Goal: Information Seeking & Learning: Learn about a topic

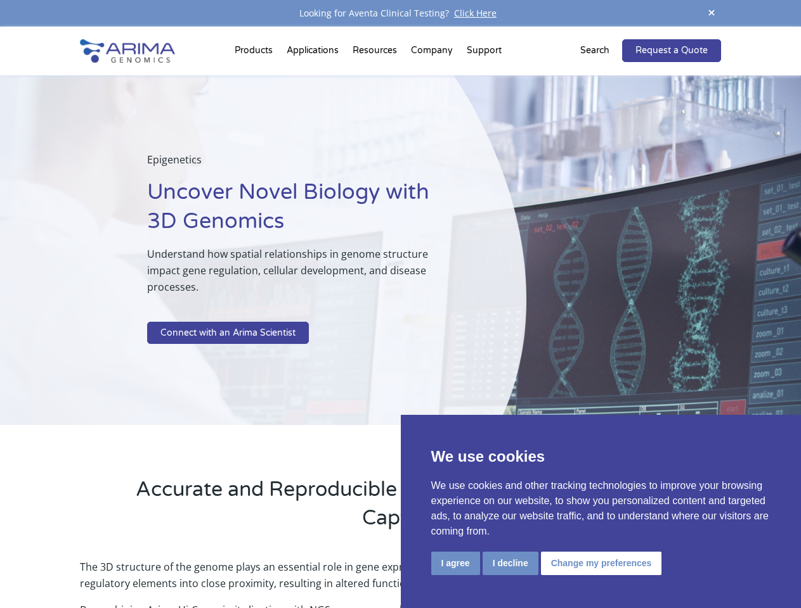
click at [400, 306] on p at bounding box center [304, 314] width 315 height 16
click at [455, 563] on button "I agree" at bounding box center [455, 563] width 49 height 23
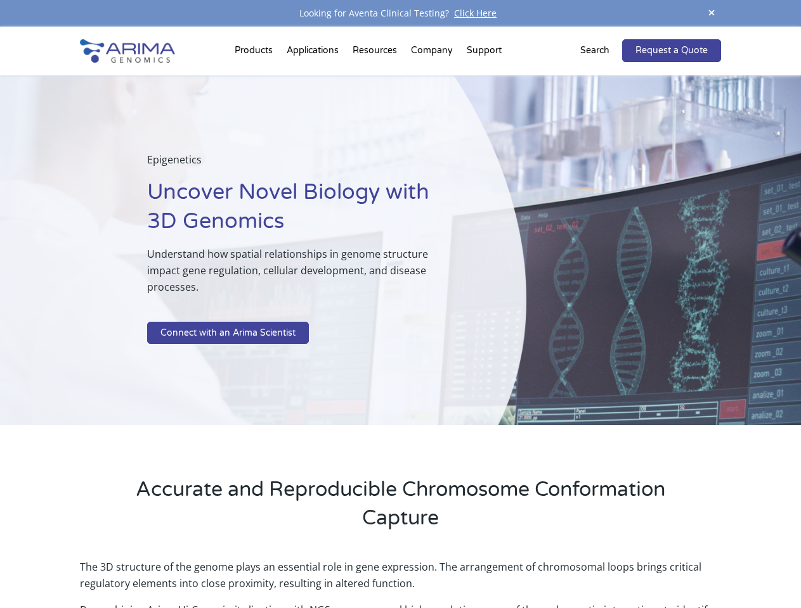
click at [510, 563] on p "The 3D structure of the genome plays an essential role in gene expression. The …" at bounding box center [400, 580] width 640 height 43
click at [599, 563] on p "The 3D structure of the genome plays an essential role in gene expression. The …" at bounding box center [400, 580] width 640 height 43
click at [711, 13] on span at bounding box center [711, 13] width 19 height 17
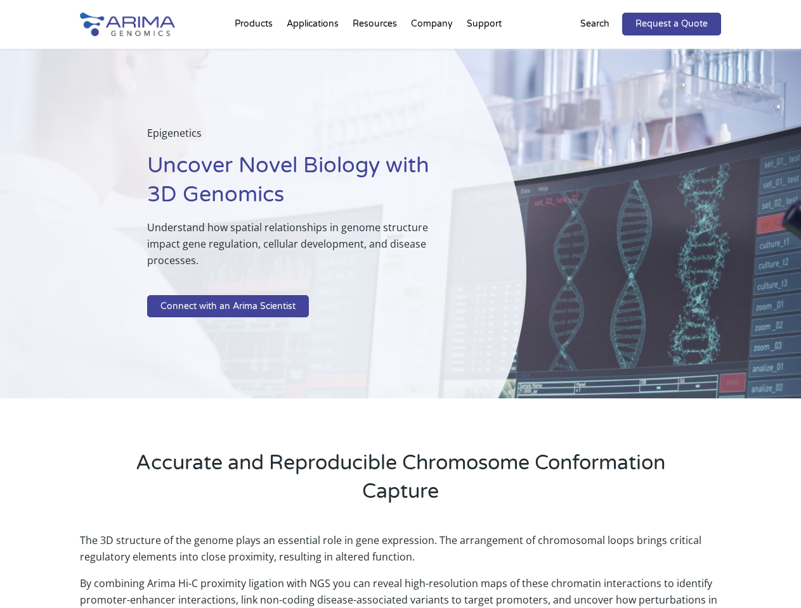
click at [400, 318] on div "Epigenetics Uncover Novel Biology with 3D Genomics Understand how spatial relat…" at bounding box center [263, 224] width 526 height 351
click at [255, 53] on div "Epigenetics Uncover Novel Biology with 3D Genomics Understand how spatial relat…" at bounding box center [263, 224] width 526 height 351
click at [376, 53] on div "Epigenetics Uncover Novel Biology with 3D Genomics Understand how spatial relat…" at bounding box center [263, 224] width 526 height 351
click at [432, 53] on div "Epigenetics Uncover Novel Biology with 3D Genomics Understand how spatial relat…" at bounding box center [263, 224] width 526 height 351
click at [484, 53] on div "Epigenetics Uncover Novel Biology with 3D Genomics Understand how spatial relat…" at bounding box center [263, 224] width 526 height 351
